Goal: Transaction & Acquisition: Purchase product/service

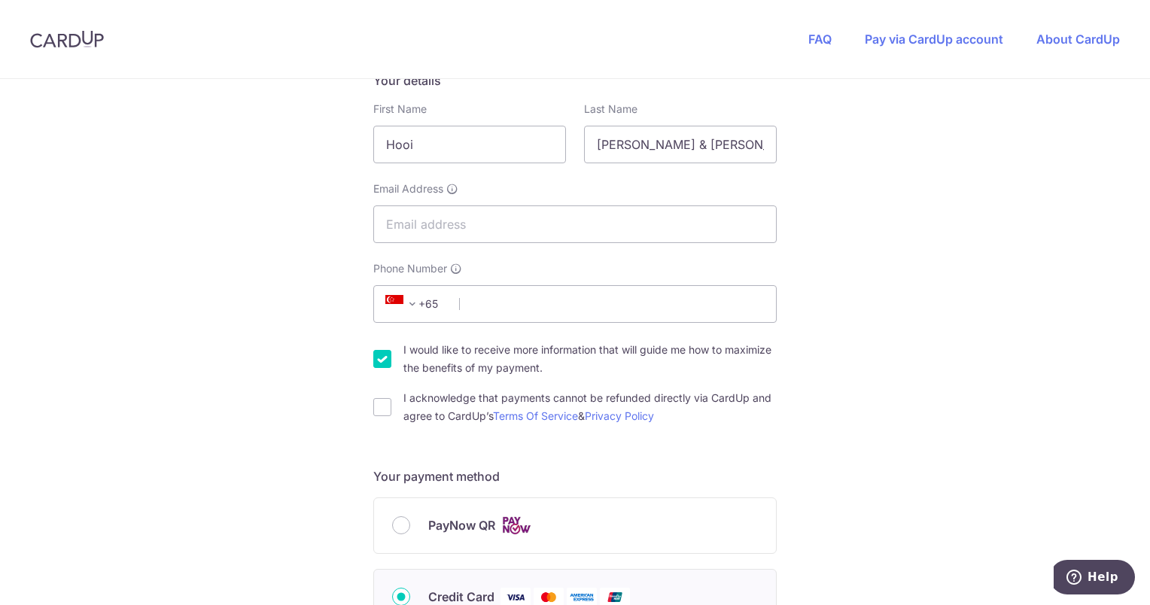
scroll to position [226, 0]
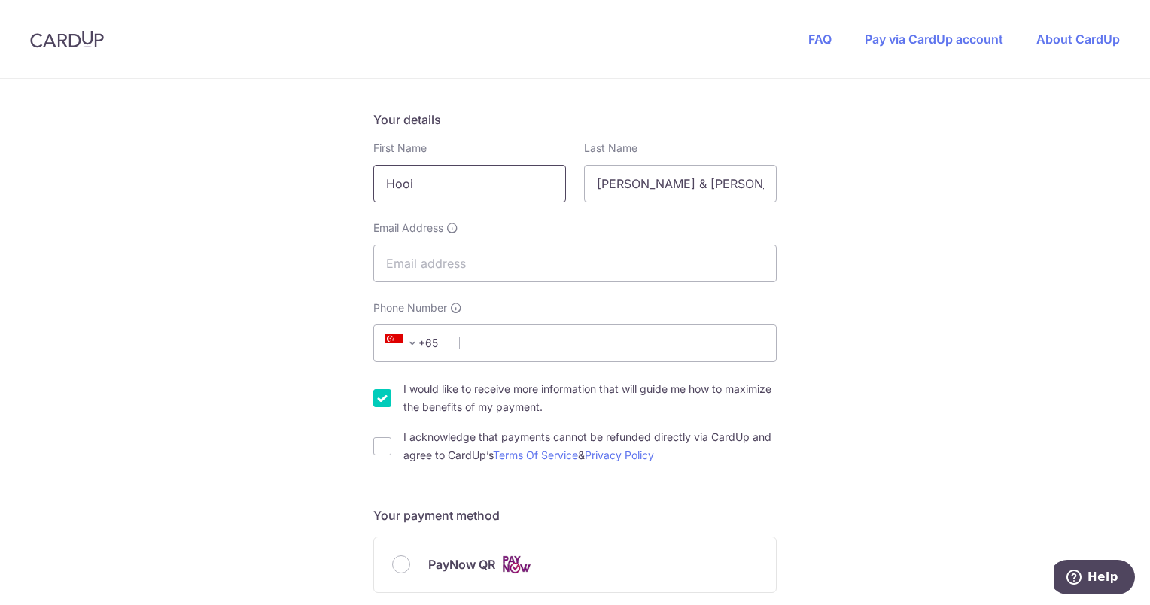
drag, startPoint x: 508, startPoint y: 190, endPoint x: 301, endPoint y: 163, distance: 208.8
type input "[PERSON_NAME]"
drag, startPoint x: 733, startPoint y: 189, endPoint x: 470, endPoint y: 166, distance: 264.5
click at [470, 166] on div "First Name [PERSON_NAME] Last Name [PERSON_NAME] & [PERSON_NAME]" at bounding box center [575, 172] width 422 height 62
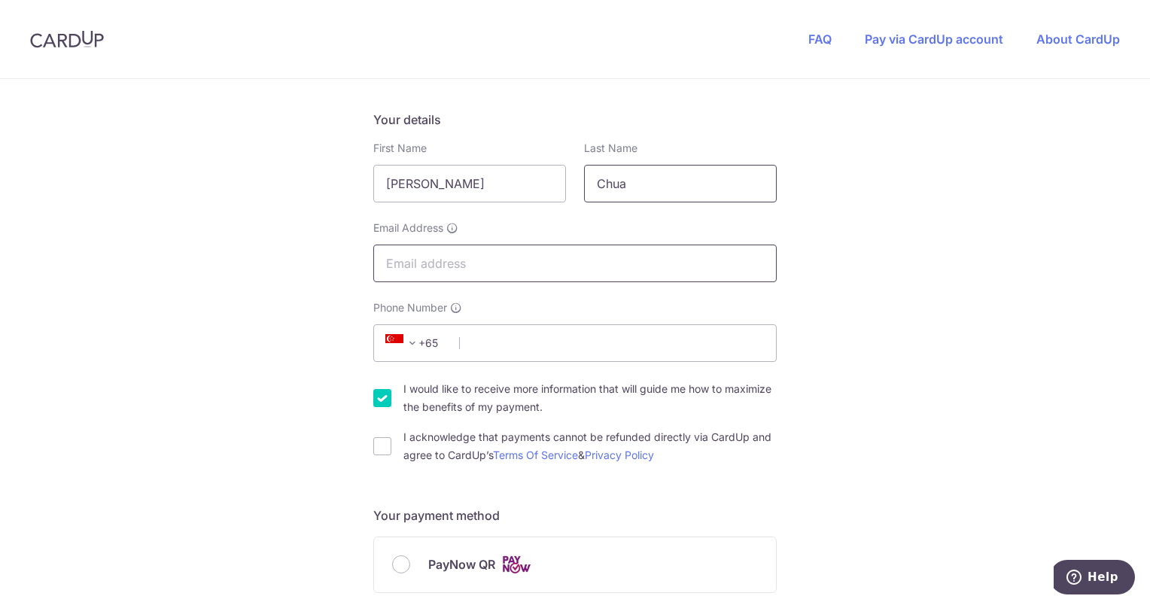
type input "Chua"
click at [474, 264] on input "Email Address" at bounding box center [574, 264] width 403 height 38
type input "[EMAIL_ADDRESS][DOMAIN_NAME]"
click at [537, 351] on input "Phone Number" at bounding box center [574, 343] width 403 height 38
type input "88135649"
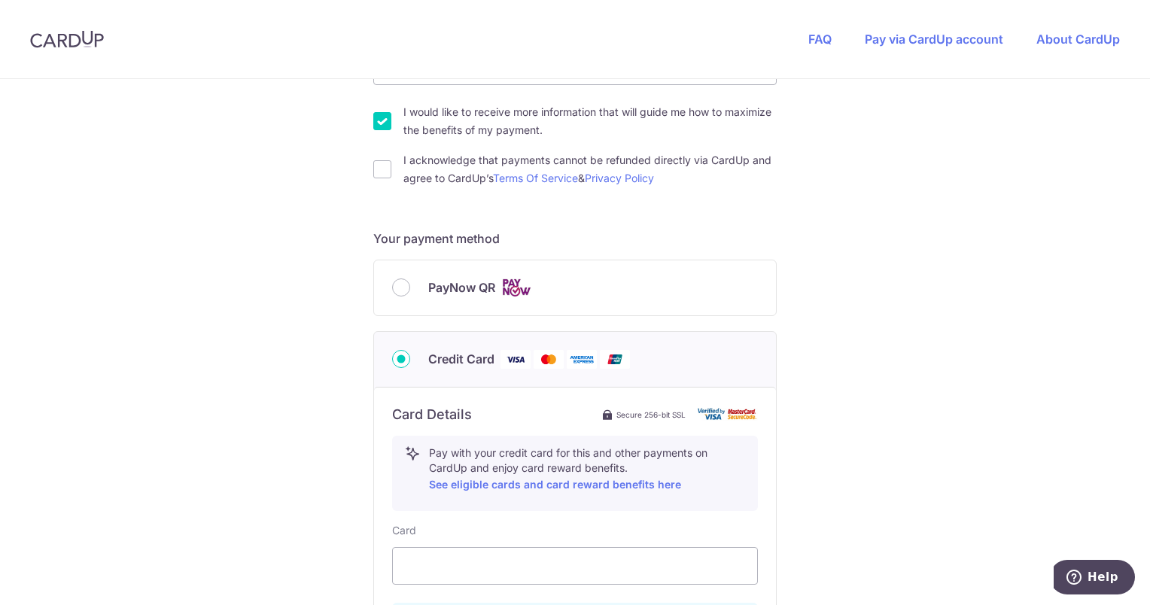
scroll to position [527, 0]
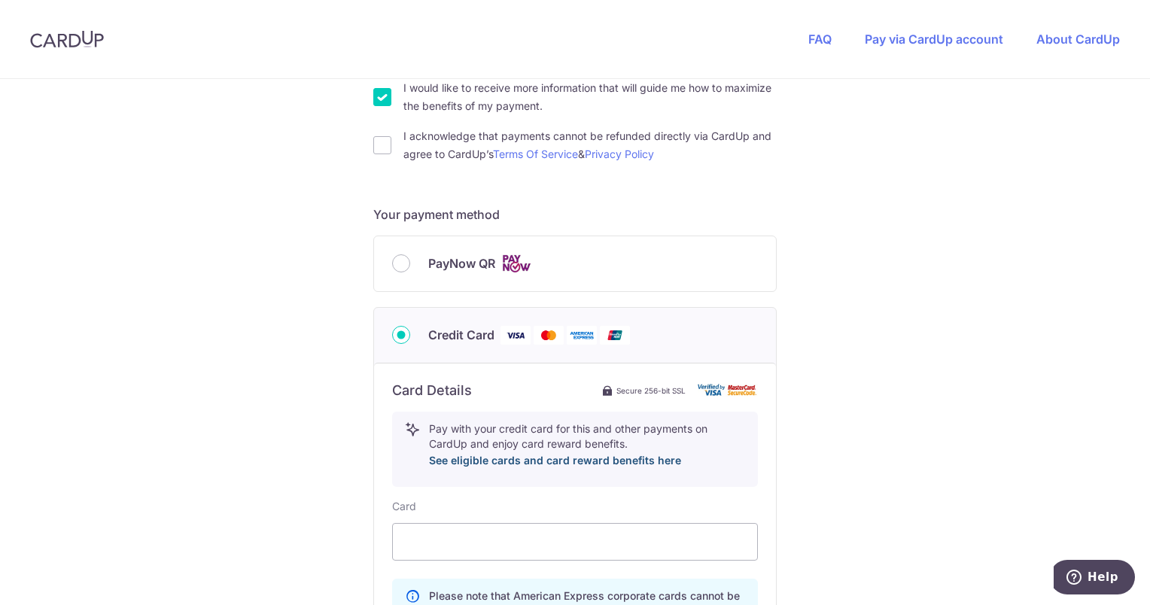
click at [566, 456] on link "See eligible cards and card reward benefits here" at bounding box center [555, 460] width 252 height 13
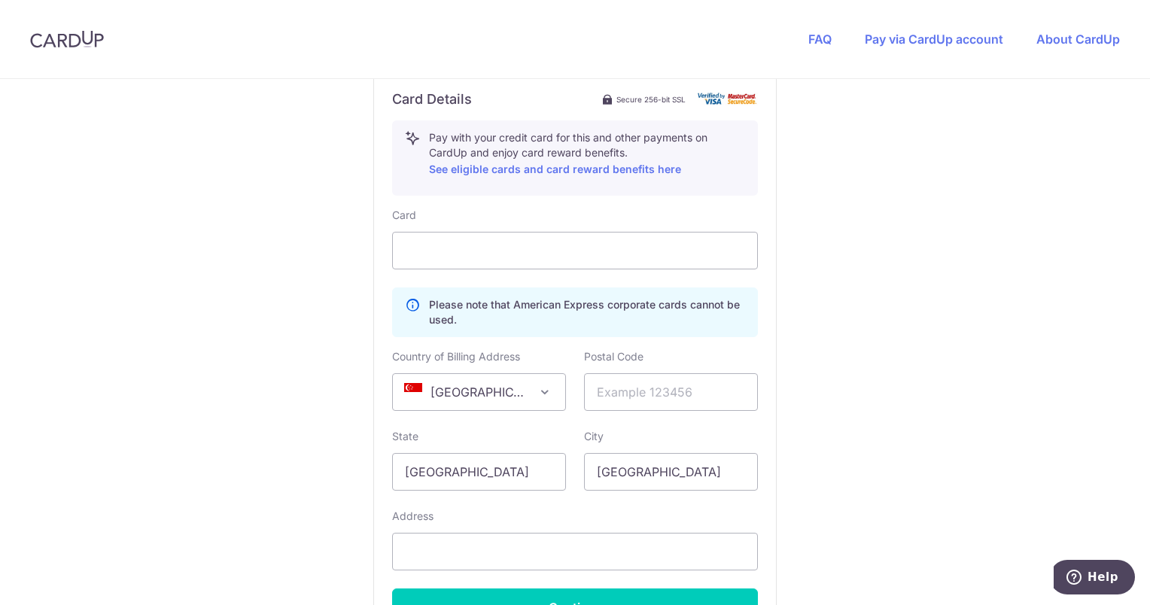
scroll to position [903, 0]
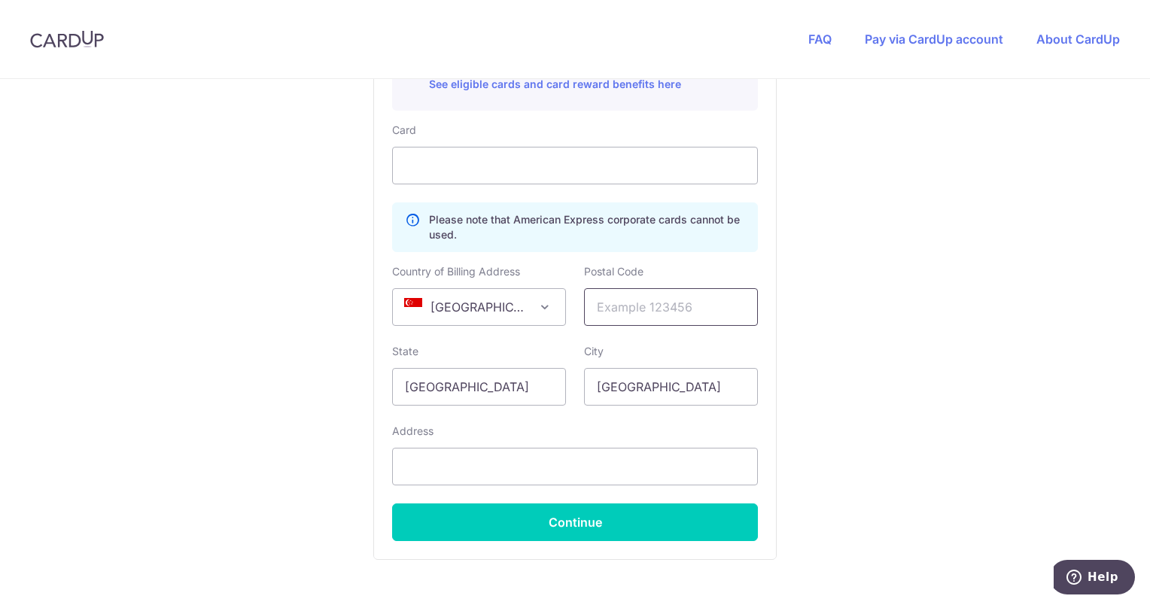
click at [636, 301] on input "text" at bounding box center [671, 307] width 174 height 38
type input "521221"
click at [514, 466] on input "text" at bounding box center [575, 467] width 366 height 38
type input "N"
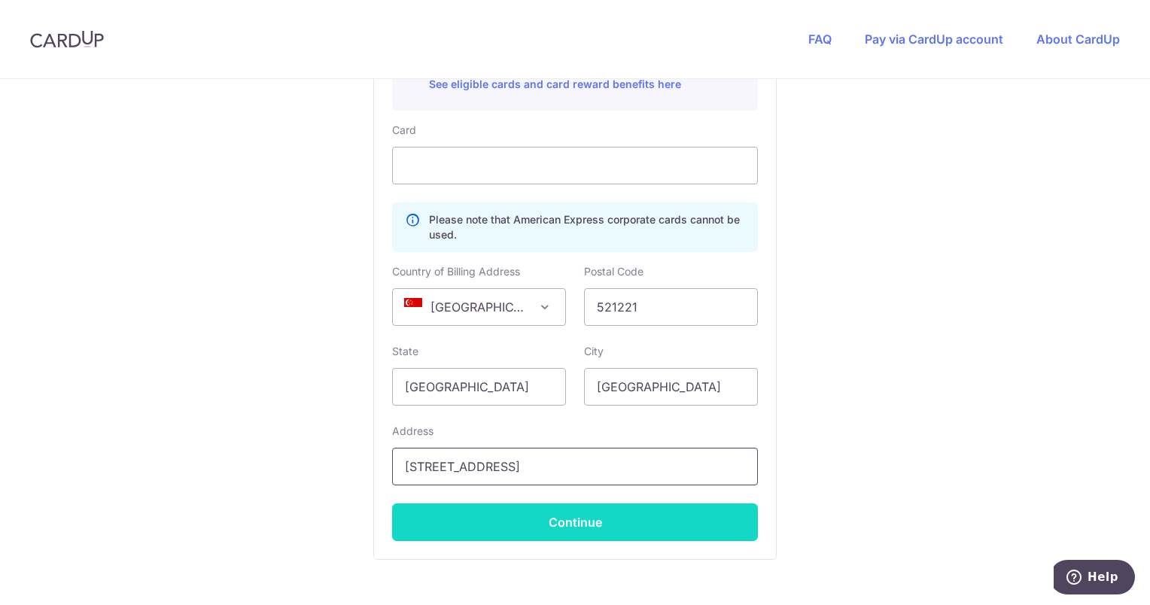
type input "[STREET_ADDRESS]"
click at [605, 522] on button "Continue" at bounding box center [575, 523] width 366 height 38
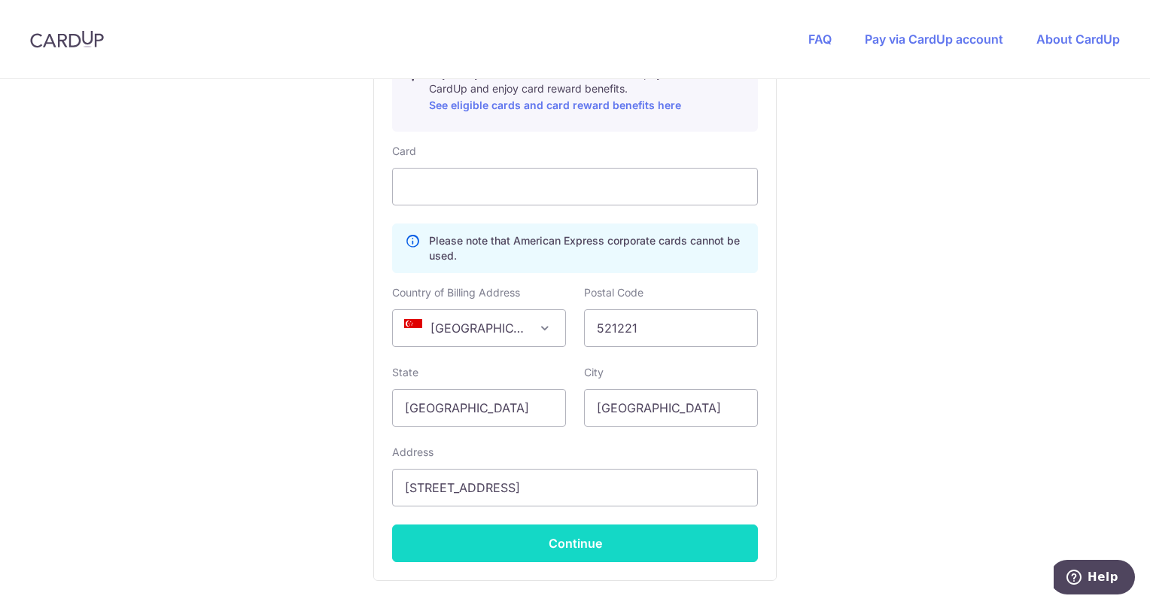
scroll to position [330, 0]
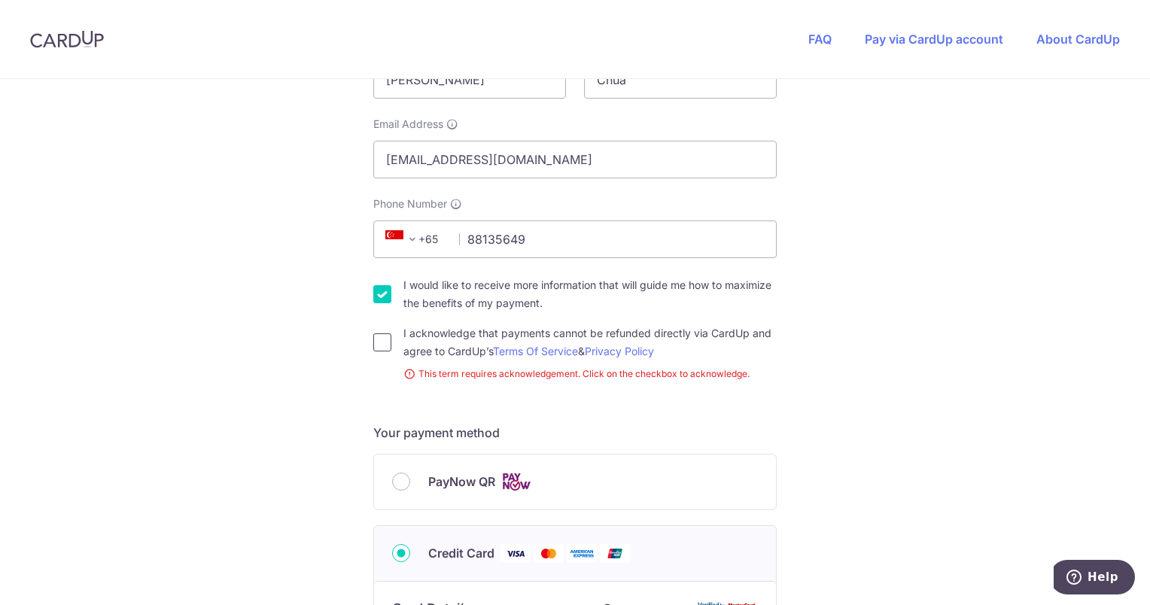
click at [382, 345] on input "I acknowledge that payments cannot be refunded directly via CardUp and agree to…" at bounding box center [382, 342] width 18 height 18
checkbox input "true"
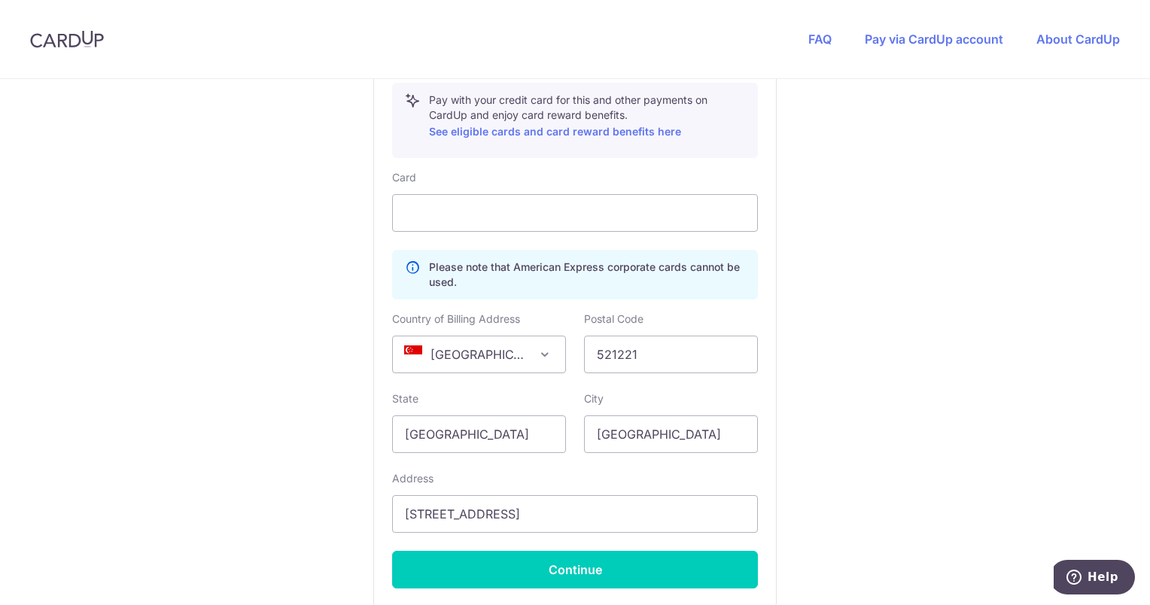
scroll to position [1002, 0]
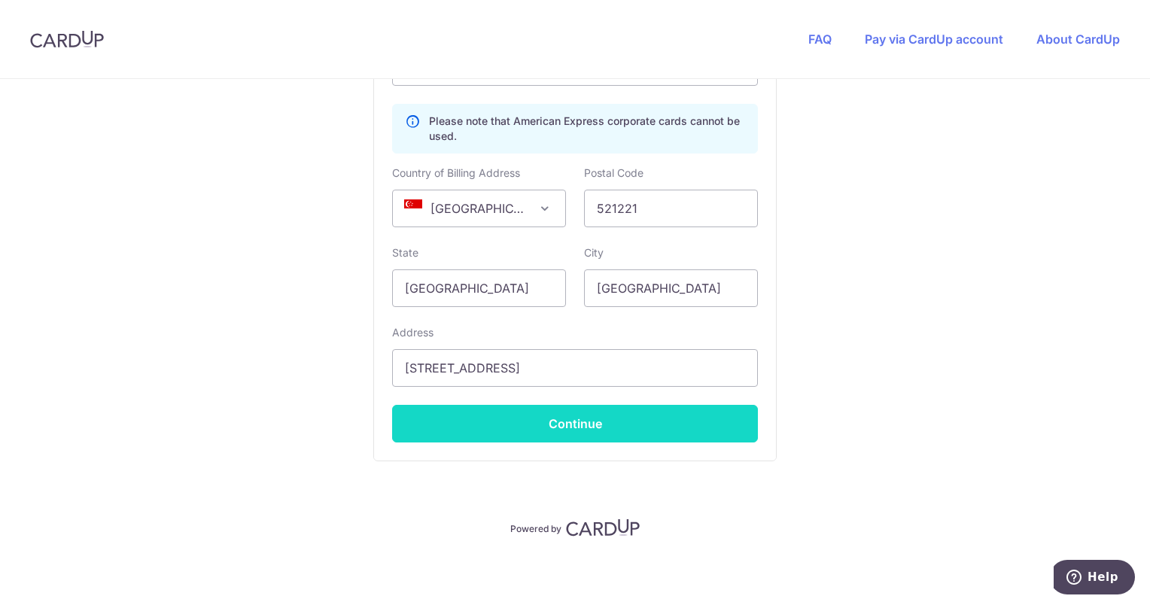
click at [569, 419] on button "Continue" at bounding box center [575, 424] width 366 height 38
type input "**** 5106"
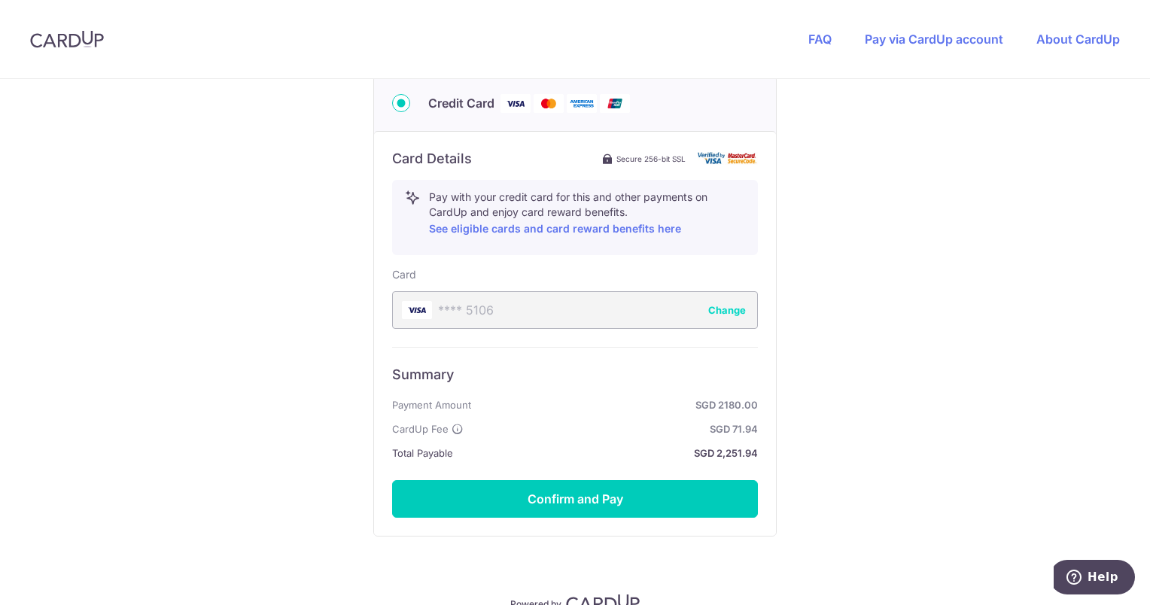
scroll to position [834, 0]
